Goal: Information Seeking & Learning: Find specific fact

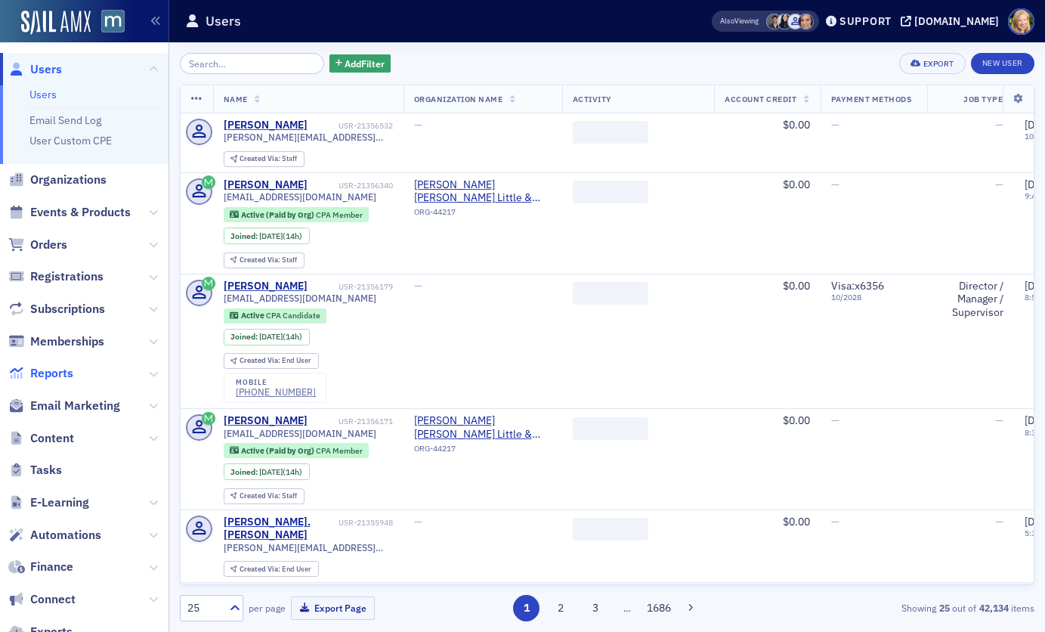
click at [64, 374] on span "Reports" at bounding box center [51, 373] width 43 height 17
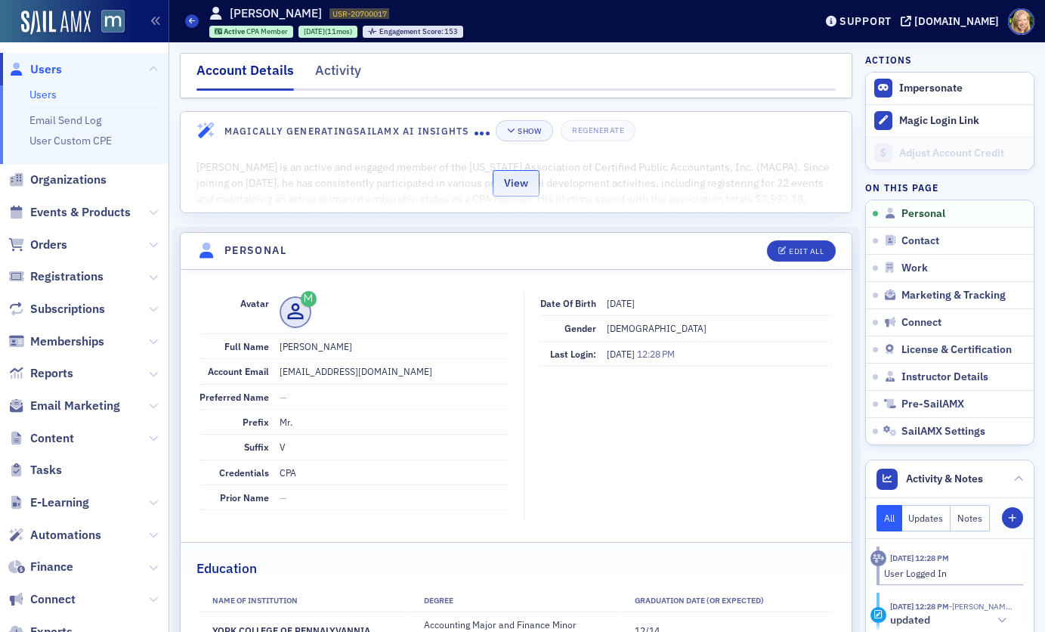
click at [520, 181] on button "View" at bounding box center [516, 183] width 47 height 26
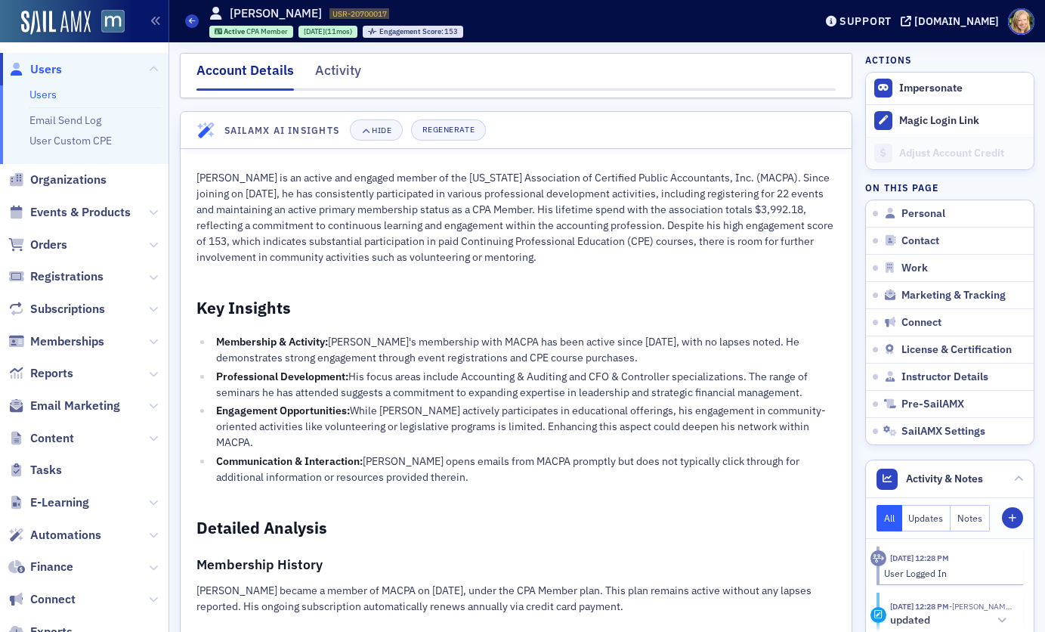
click at [254, 75] on div "Account Details" at bounding box center [245, 75] width 97 height 30
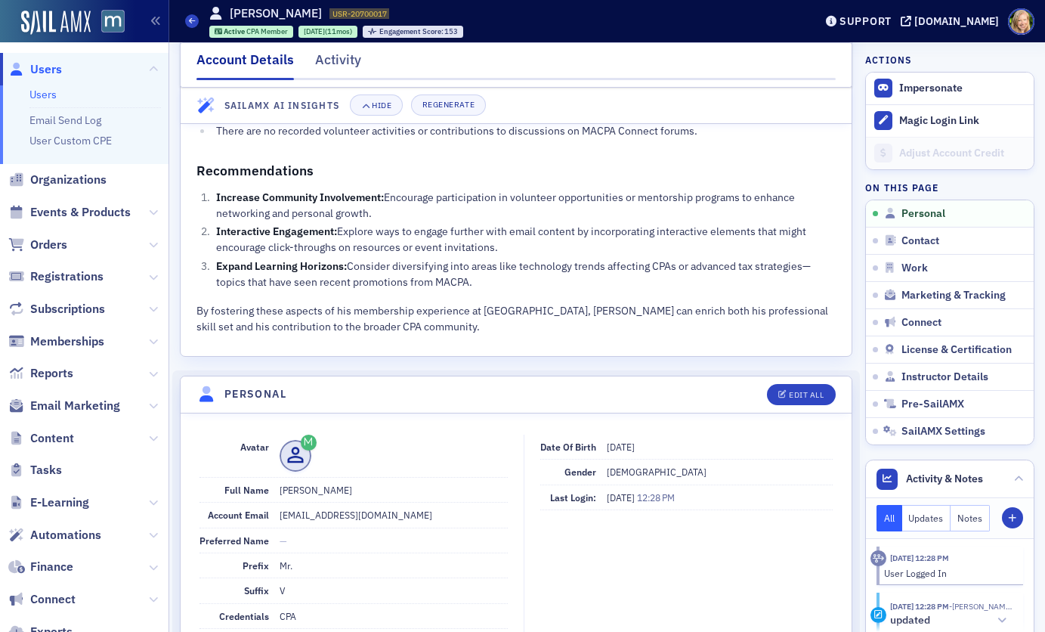
scroll to position [775, 0]
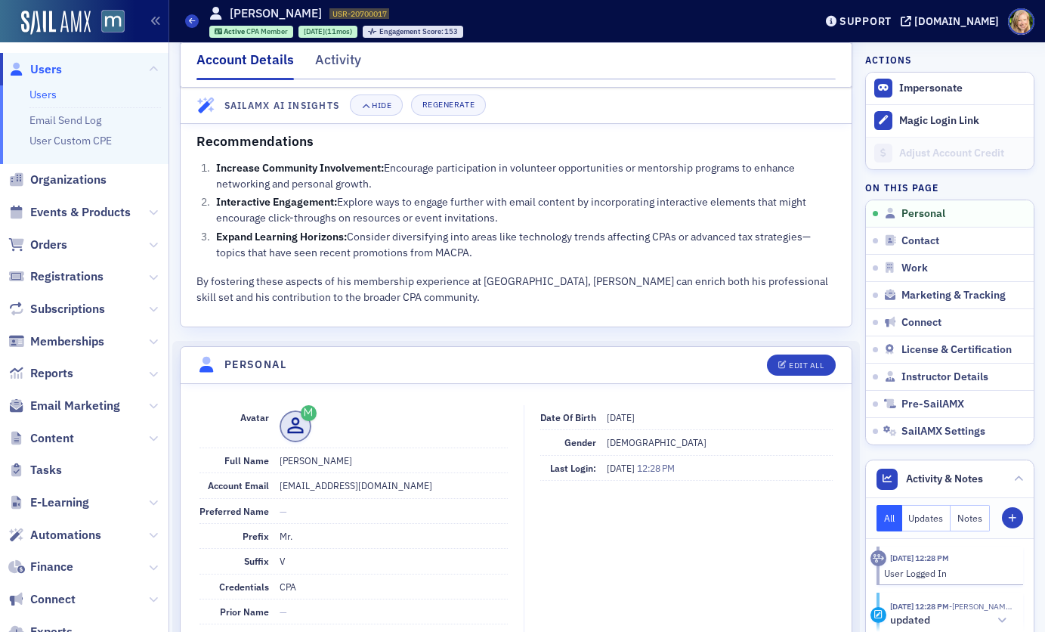
drag, startPoint x: 369, startPoint y: 441, endPoint x: 292, endPoint y: 439, distance: 76.4
click at [292, 448] on dd "Mr. David Thomas V" at bounding box center [394, 460] width 229 height 24
copy dd "David Thomas V"
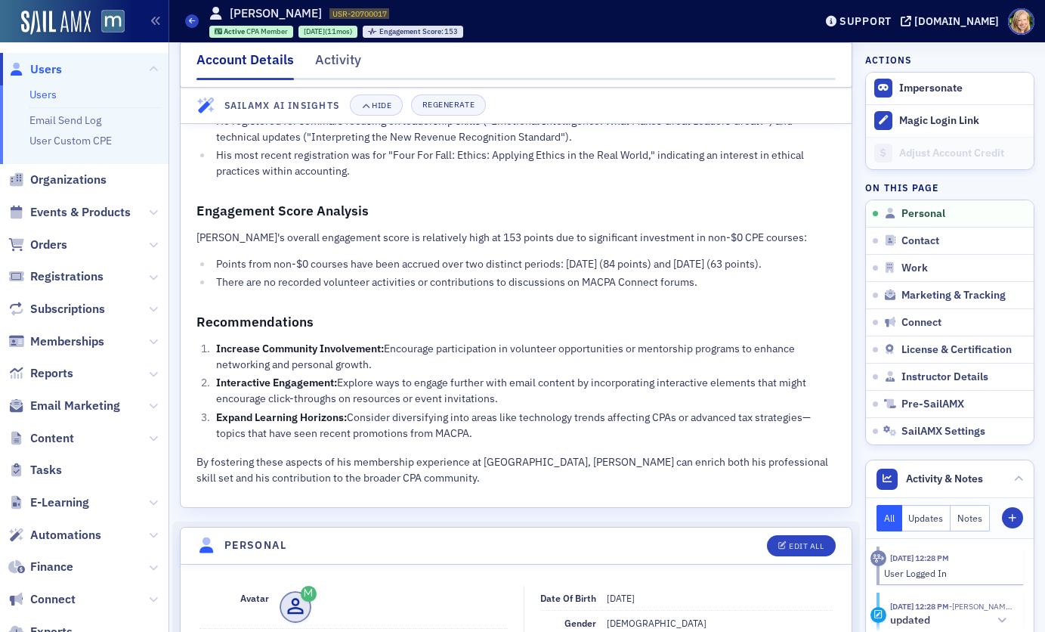
scroll to position [497, 0]
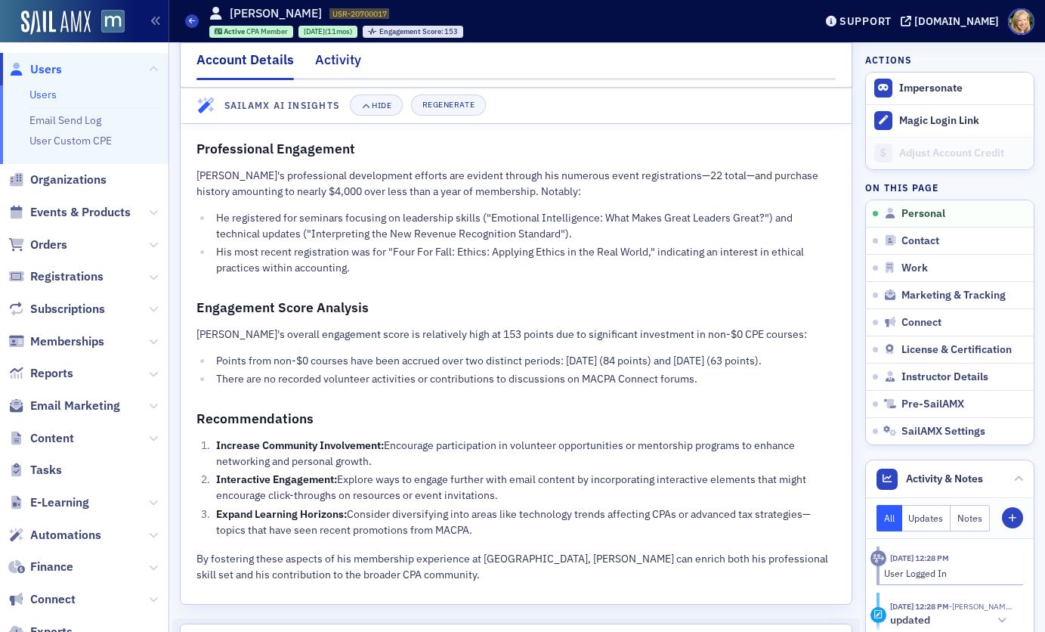
click at [315, 63] on div "Activity" at bounding box center [338, 64] width 46 height 28
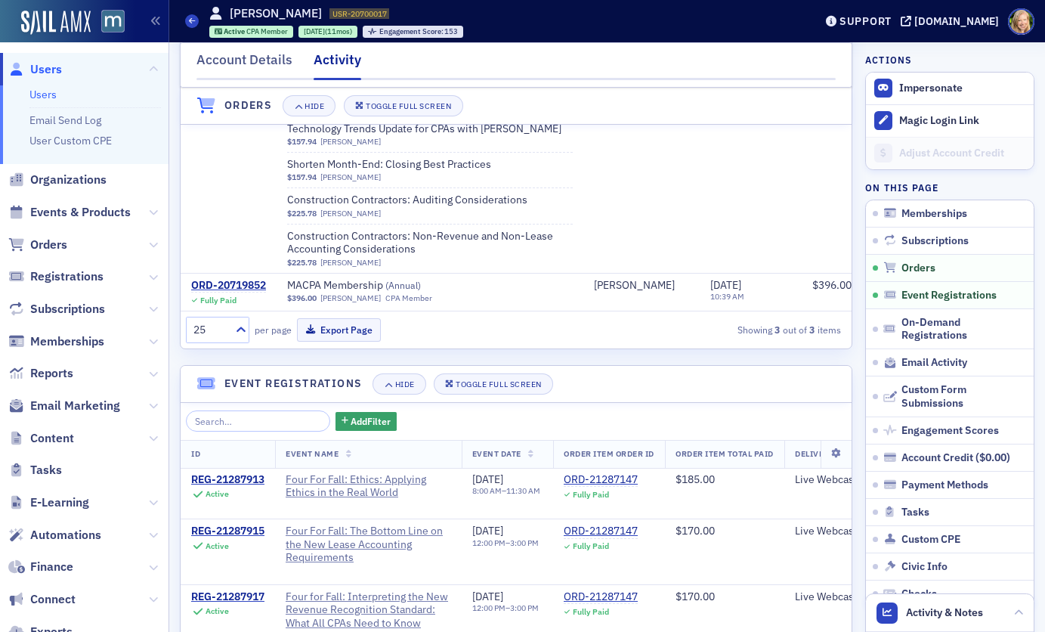
scroll to position [734, 0]
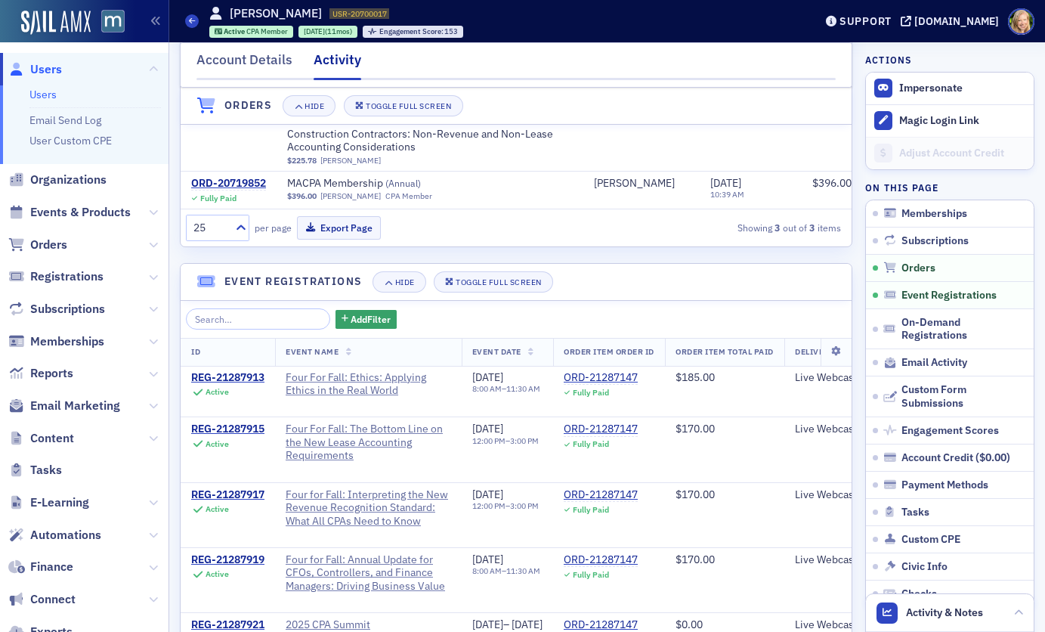
click at [50, 96] on link "Users" at bounding box center [42, 95] width 27 height 14
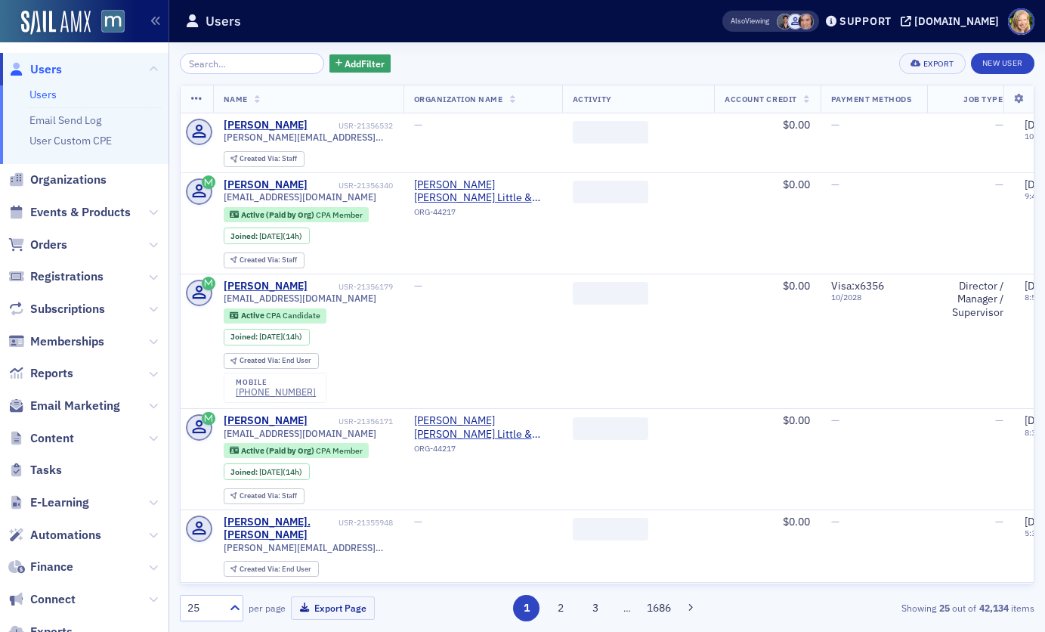
click at [286, 63] on input "search" at bounding box center [252, 63] width 144 height 21
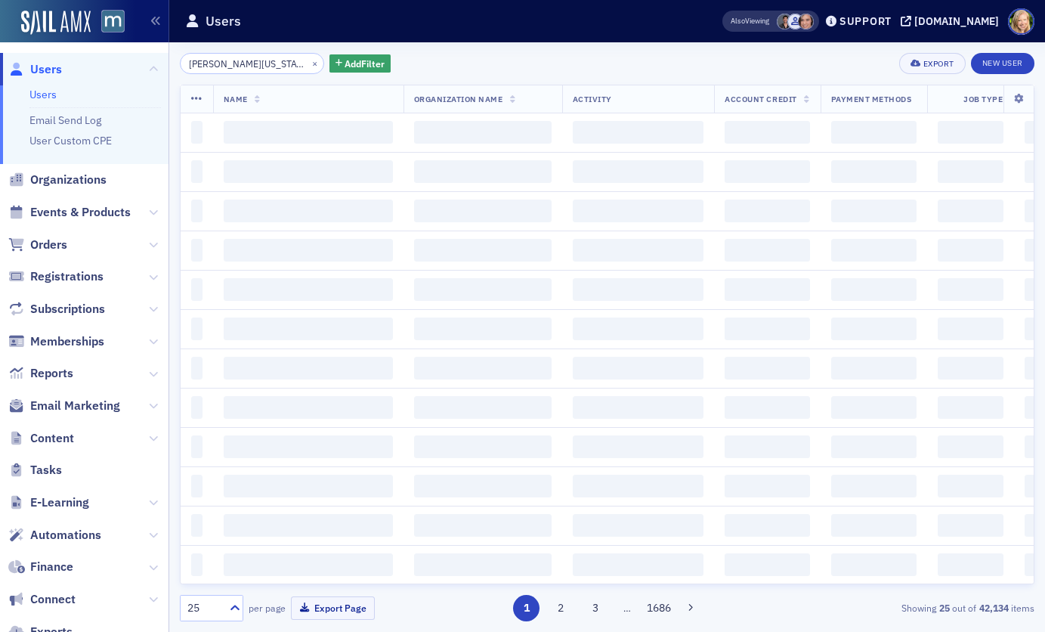
scroll to position [0, 10]
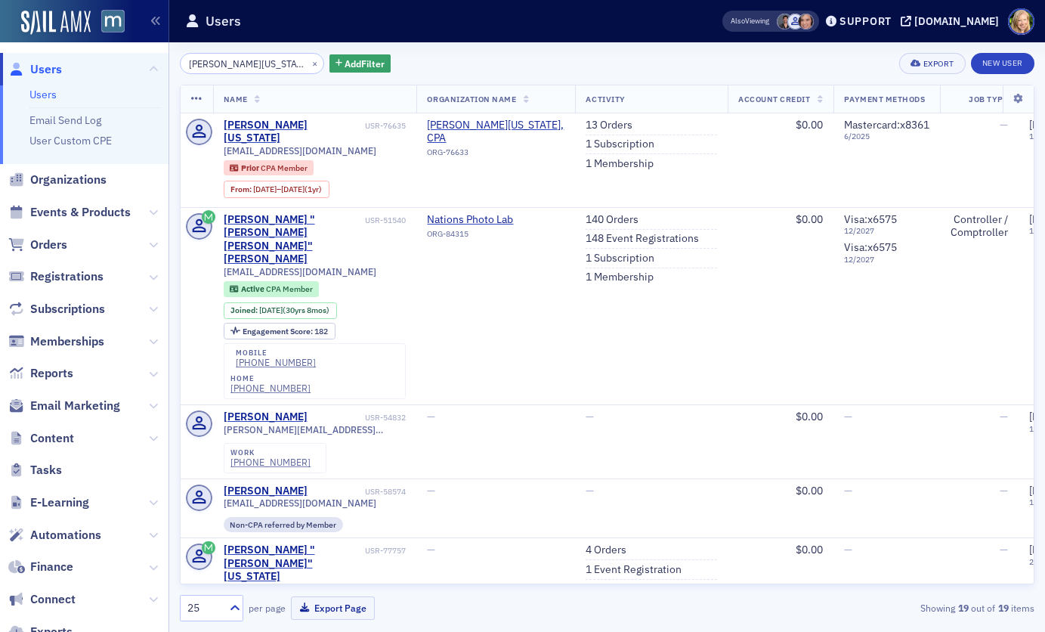
click at [242, 66] on input "Erlene Hanley Washington" at bounding box center [252, 63] width 144 height 21
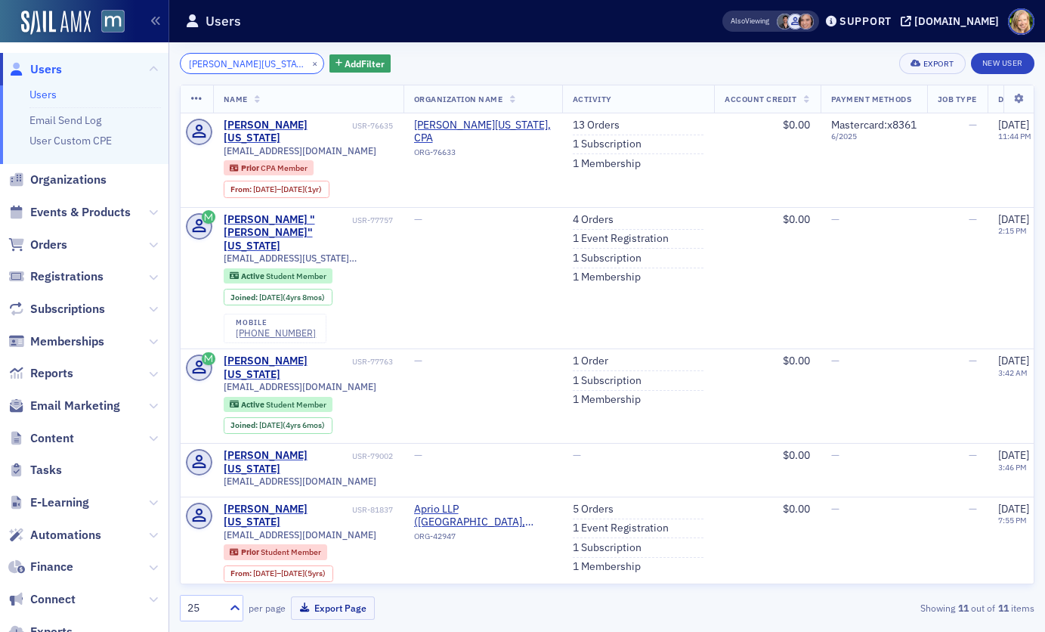
click at [260, 64] on input "Erlene Washington" at bounding box center [252, 63] width 144 height 21
paste input "McGreevy"
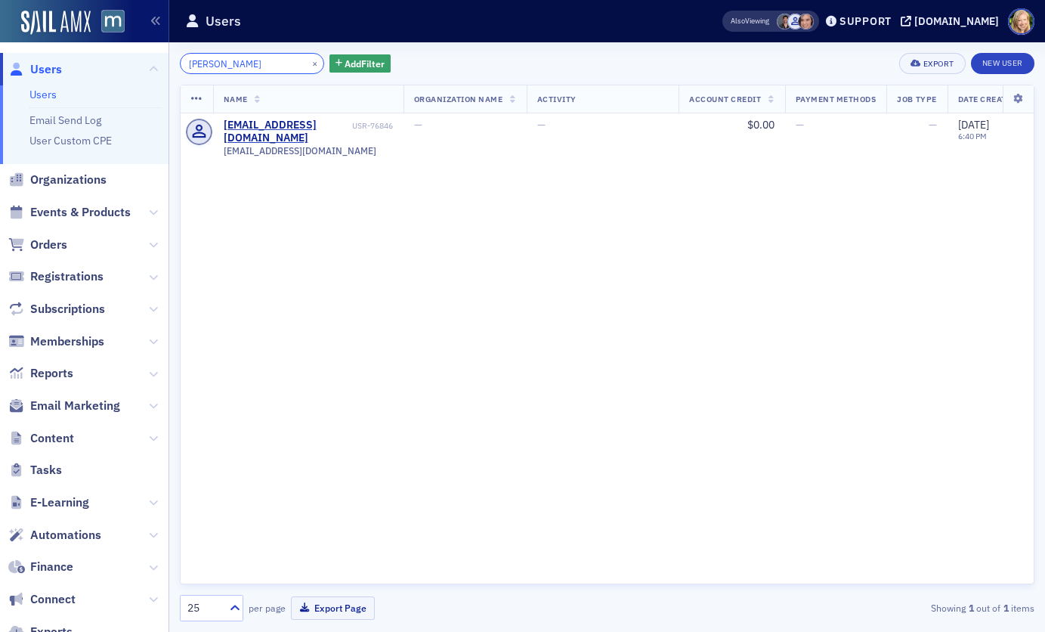
type input "McGreevy"
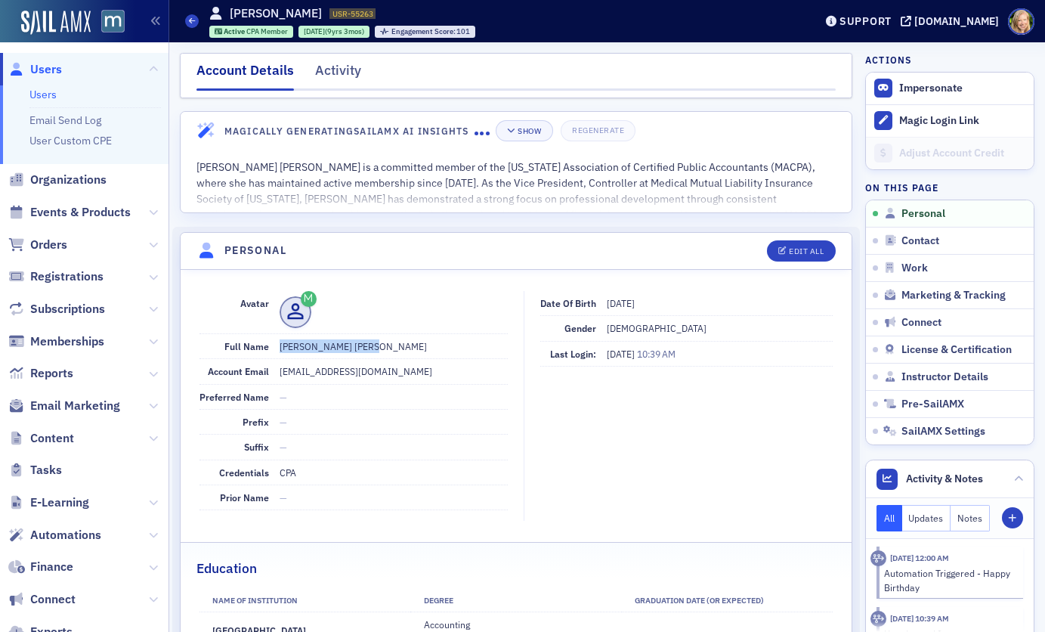
drag, startPoint x: 364, startPoint y: 349, endPoint x: 273, endPoint y: 349, distance: 91.5
click at [273, 349] on div "Full Name Natalie Ann Roberts" at bounding box center [354, 346] width 309 height 25
copy dd "Natalie Ann Roberts"
click at [335, 73] on div "Activity" at bounding box center [338, 74] width 46 height 28
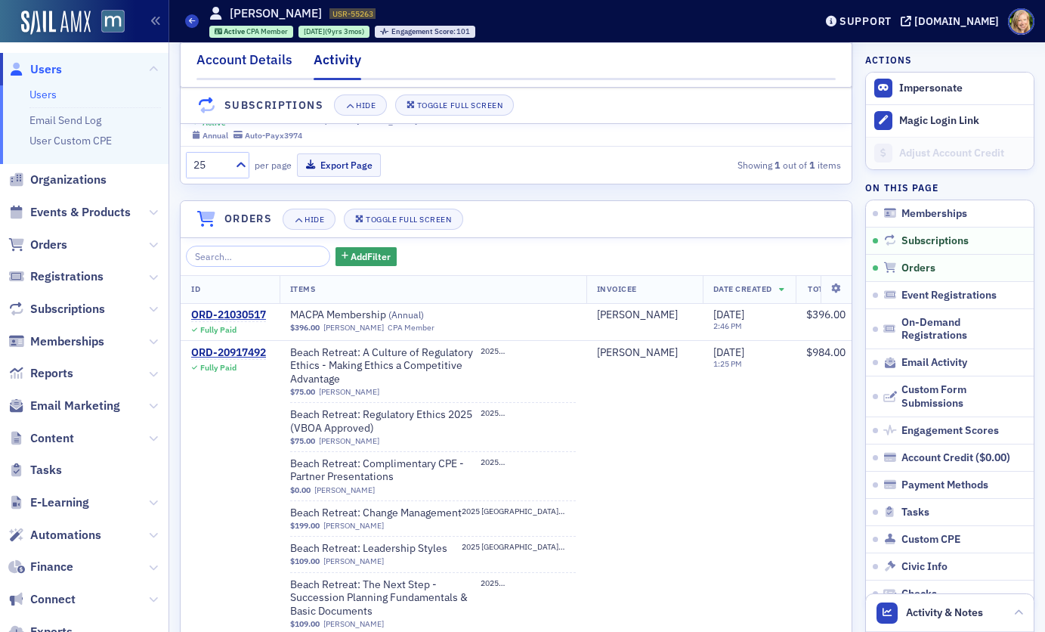
click at [262, 70] on div "Account Details" at bounding box center [245, 64] width 96 height 28
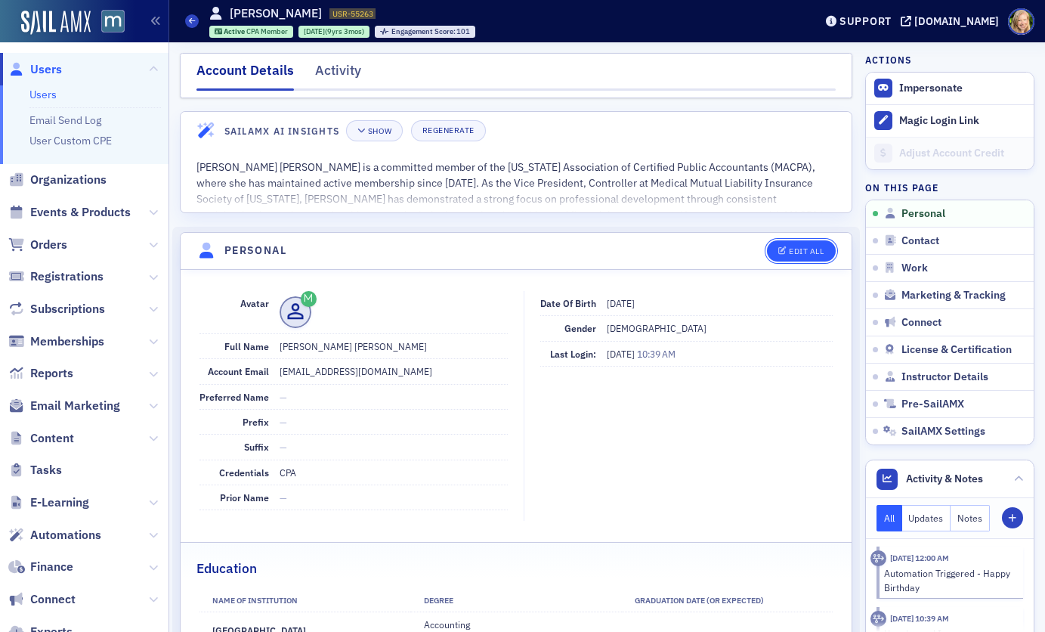
click at [809, 244] on button "Edit All" at bounding box center [801, 250] width 68 height 21
select select "US"
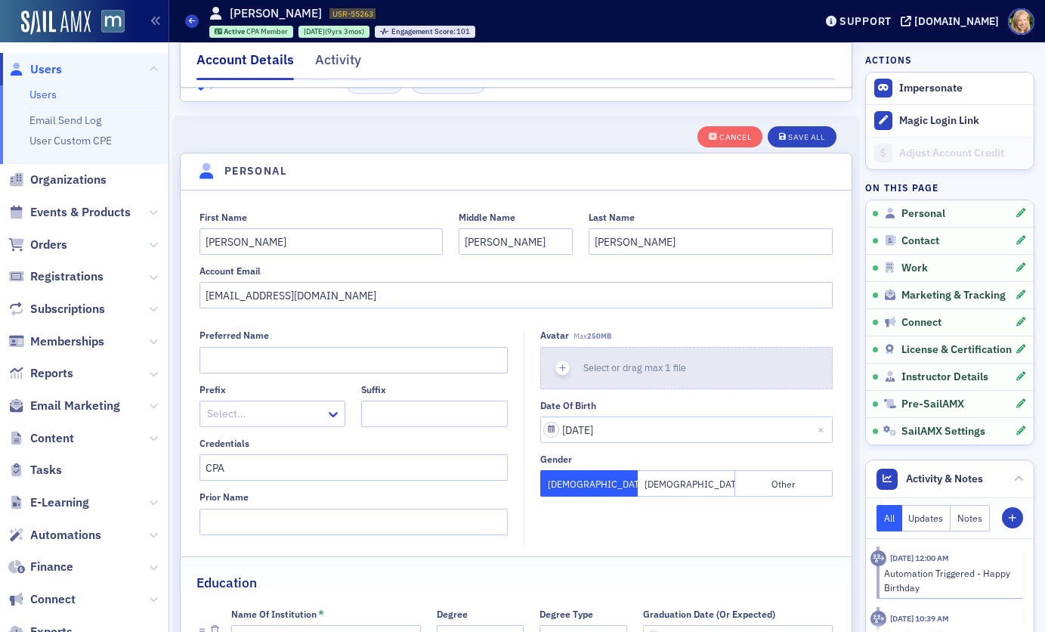
scroll to position [176, 0]
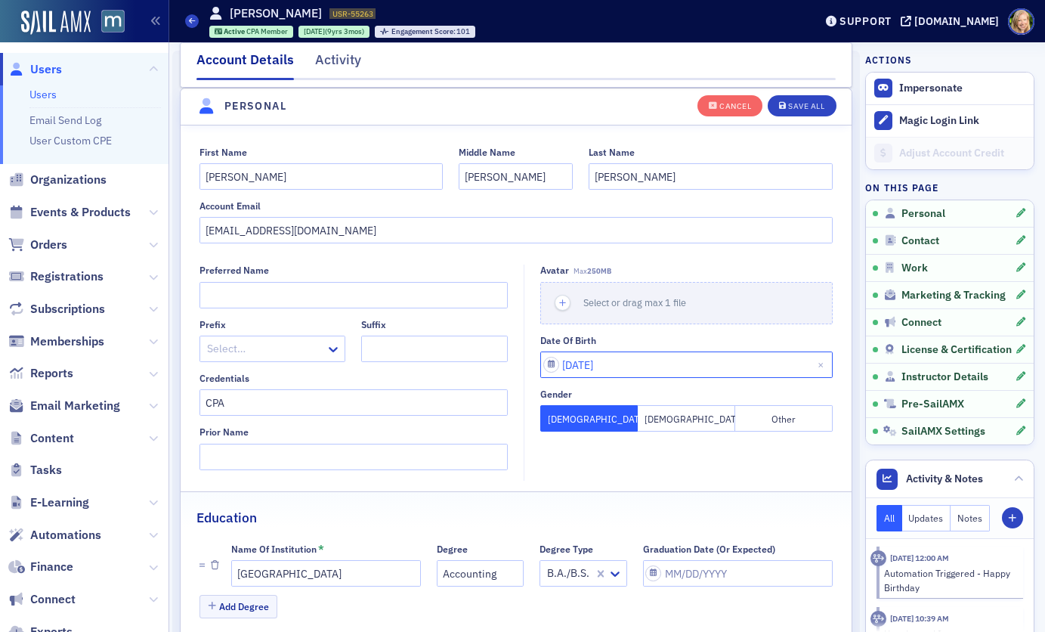
click at [648, 369] on input "09/25/2022" at bounding box center [686, 364] width 292 height 26
select select "8"
select select "2022"
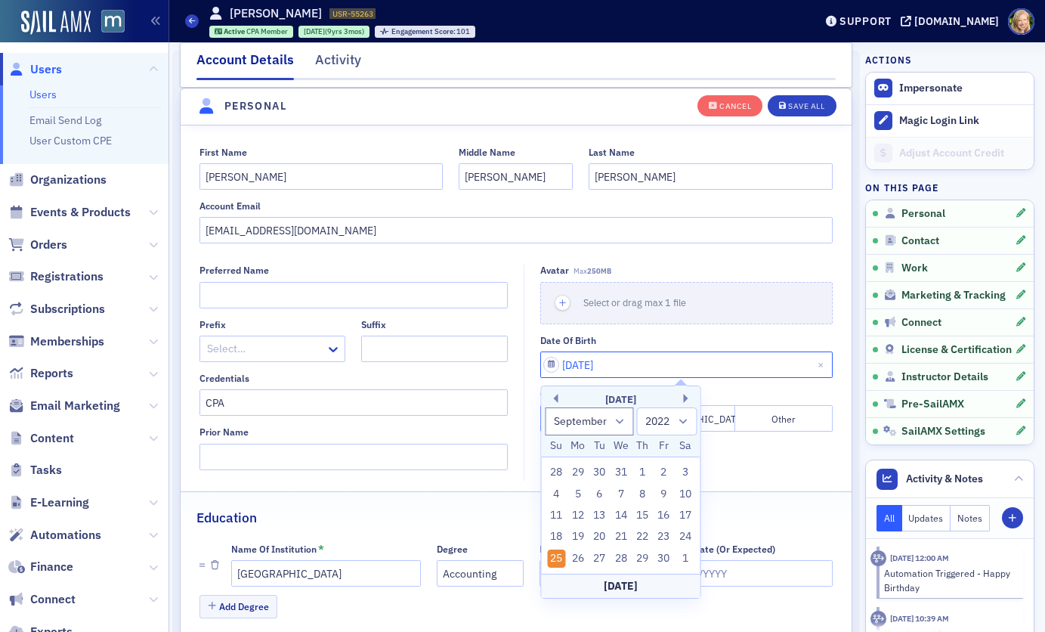
click at [648, 369] on input "09/25/2022" at bounding box center [686, 364] width 292 height 26
click at [809, 453] on div "Avatar Max 250MB Select or drag max 1 file Date of Birth Gender Female Male Oth…" at bounding box center [678, 372] width 309 height 215
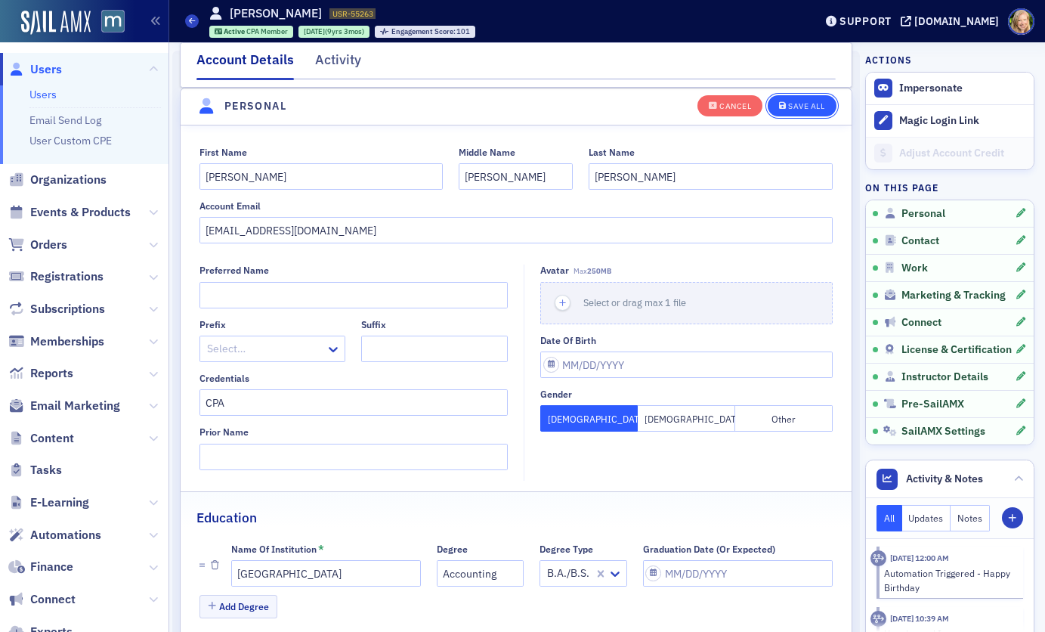
click at [797, 107] on div "Save All" at bounding box center [806, 106] width 36 height 8
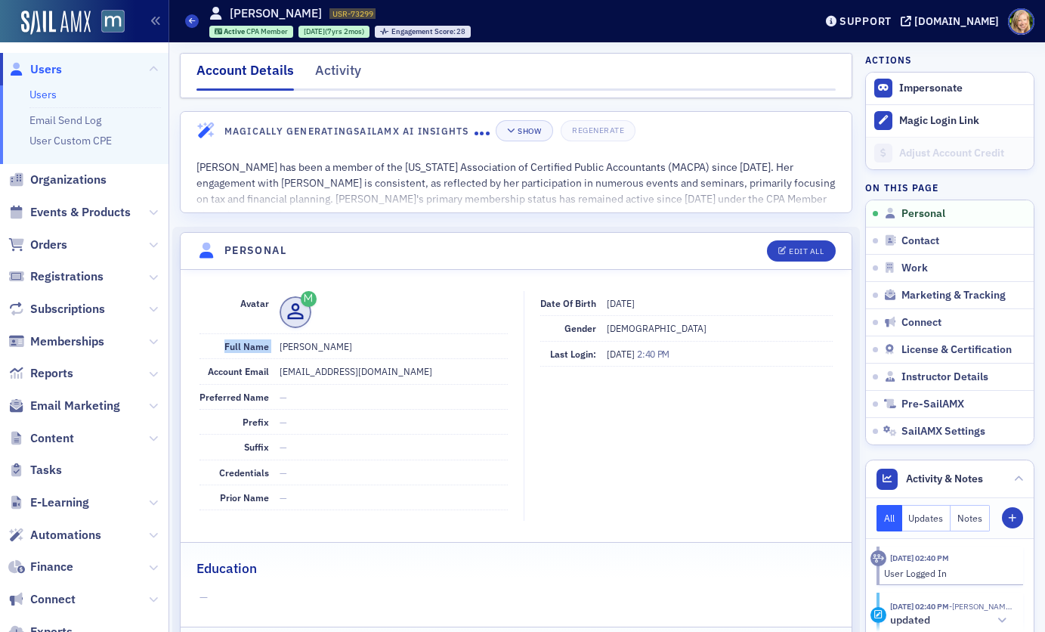
drag, startPoint x: 361, startPoint y: 339, endPoint x: 268, endPoint y: 339, distance: 92.2
click at [268, 339] on div "Full Name [PERSON_NAME]" at bounding box center [354, 346] width 309 height 25
drag, startPoint x: 368, startPoint y: 343, endPoint x: 279, endPoint y: 340, distance: 89.2
click at [280, 340] on dd "[PERSON_NAME]" at bounding box center [394, 346] width 229 height 24
copy dd "[PERSON_NAME]"
